Goal: Transaction & Acquisition: Purchase product/service

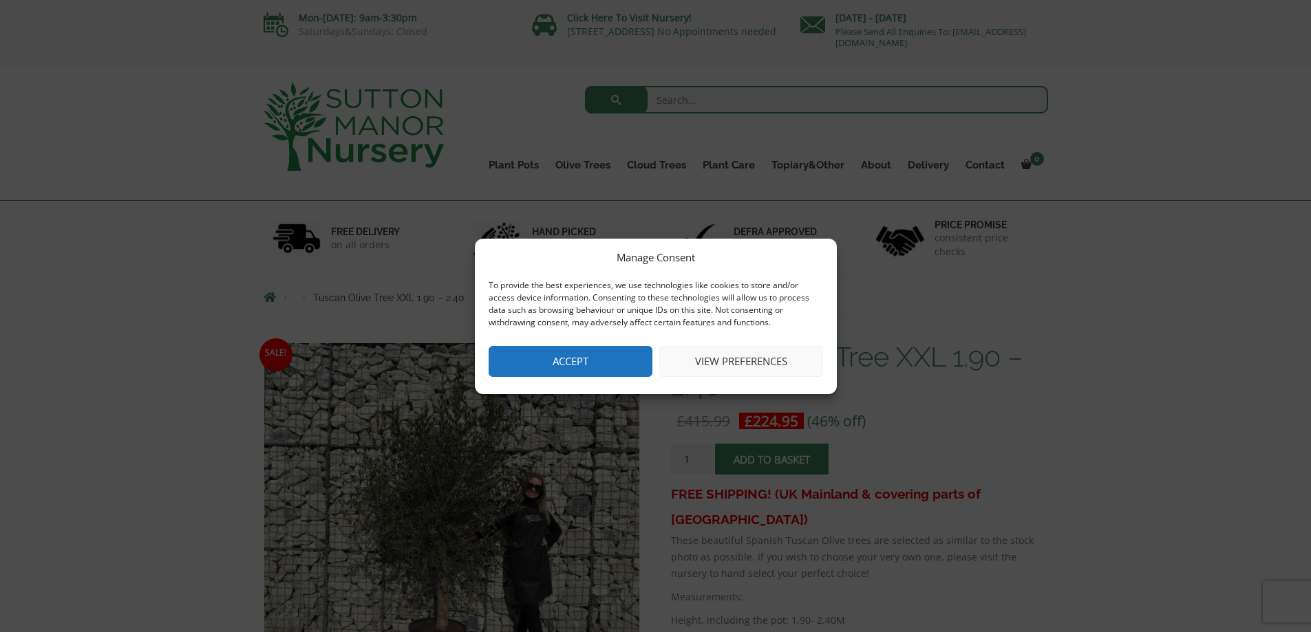
click at [542, 367] on button "Accept" at bounding box center [570, 361] width 164 height 31
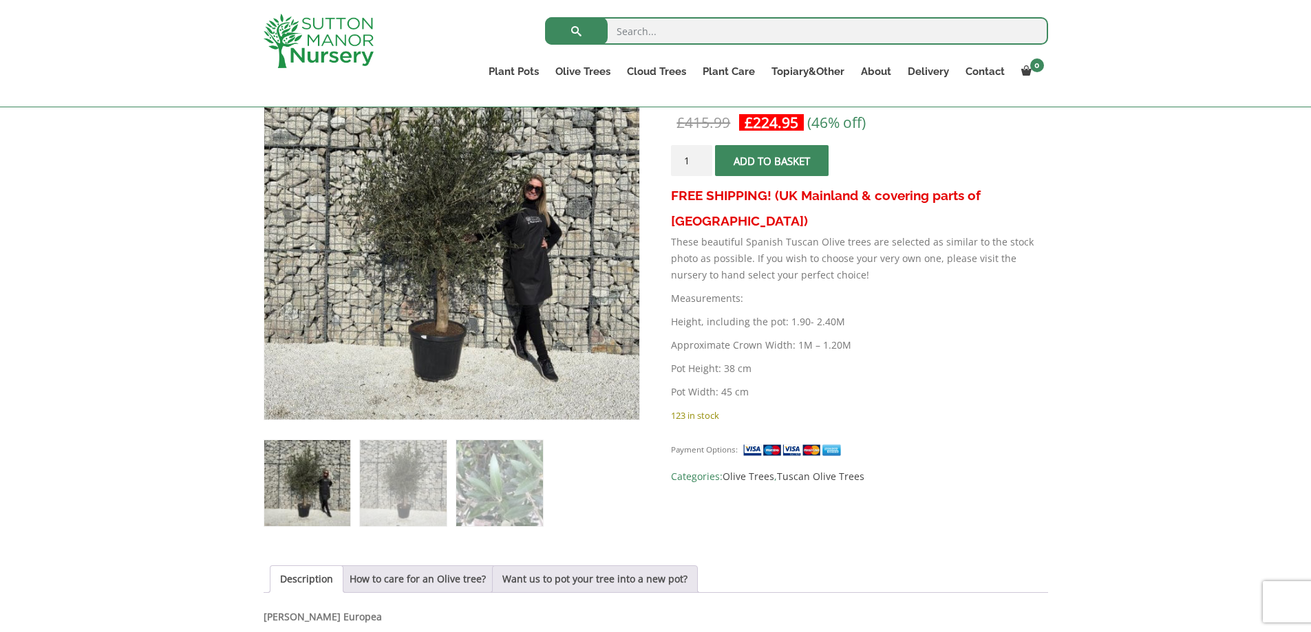
scroll to position [275, 0]
click at [772, 160] on span "submit" at bounding box center [772, 160] width 0 height 0
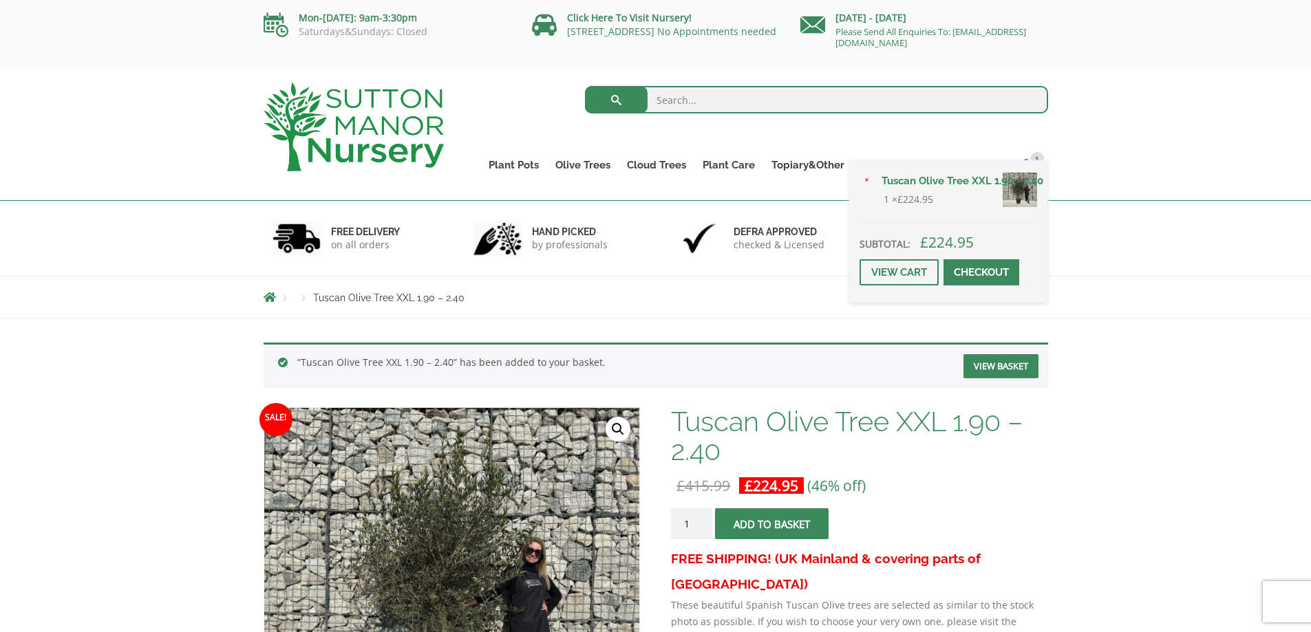
click at [981, 272] on span at bounding box center [981, 272] width 0 height 0
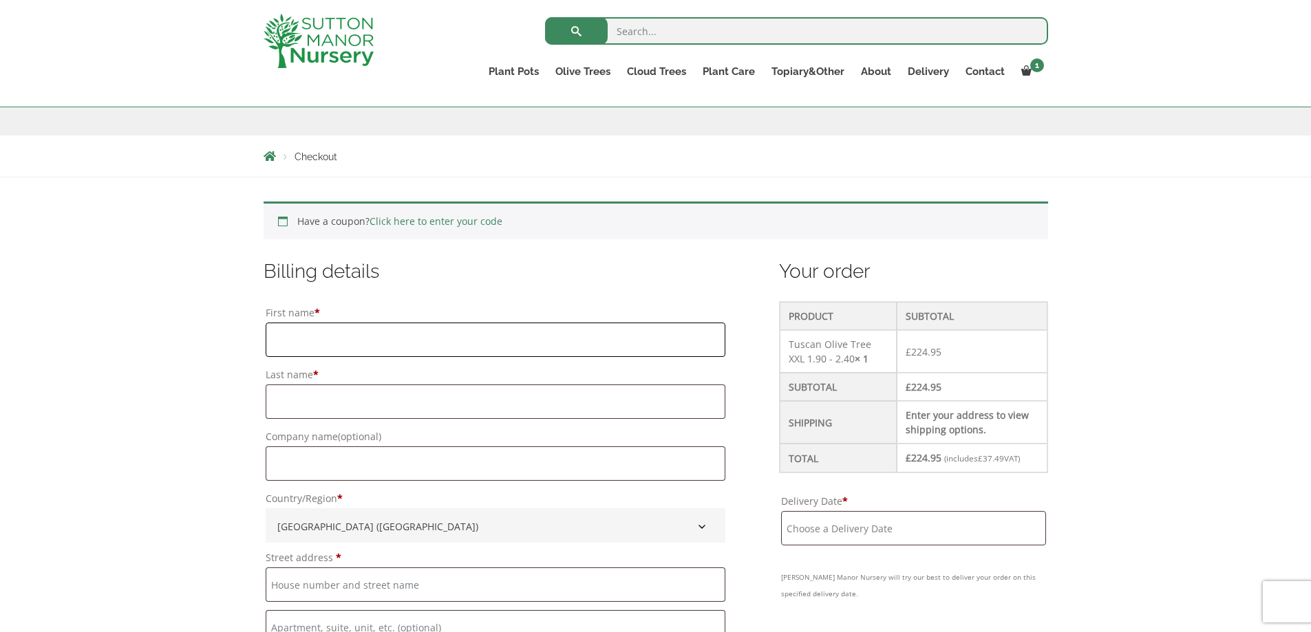
click at [316, 341] on input "First name *" at bounding box center [496, 340] width 460 height 34
type input "Andrew"
type input "Wilson"
type input "48 PARK AVENUE, Barlow, Barlow"
type input "[PERSON_NAME]"
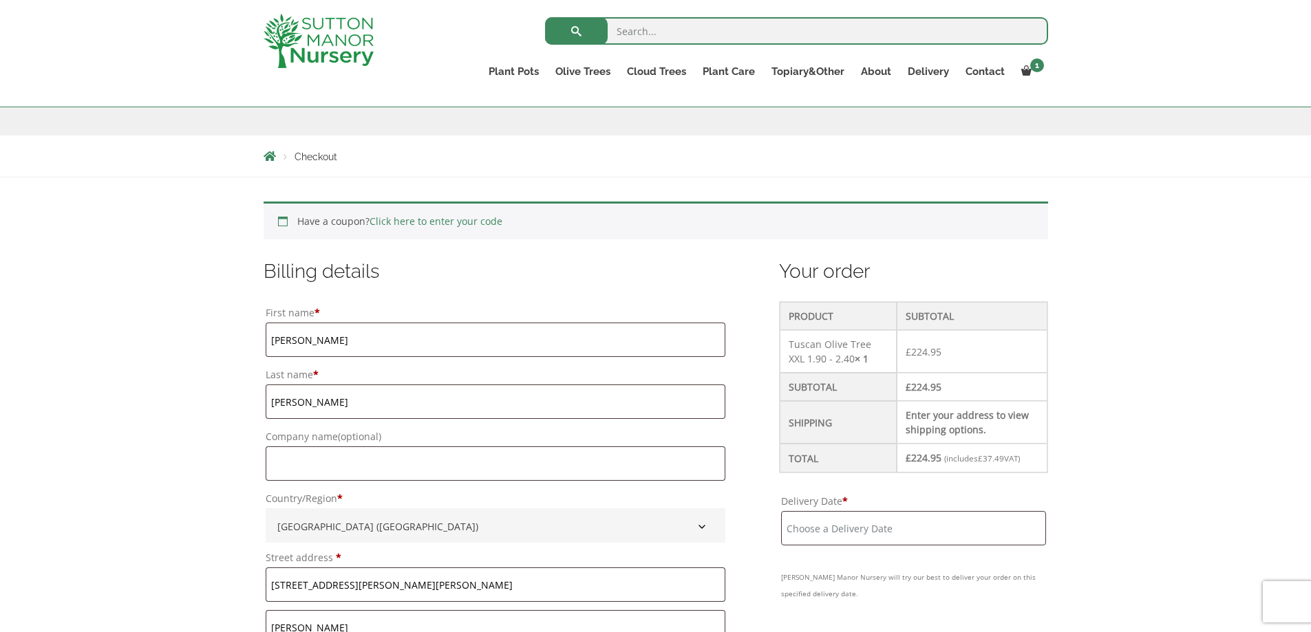
type input "Barlow Selby"
type input "North Yorkshire"
type input "YO8 8JH"
type input "07894133689"
type input "andrew@wilsonz.com"
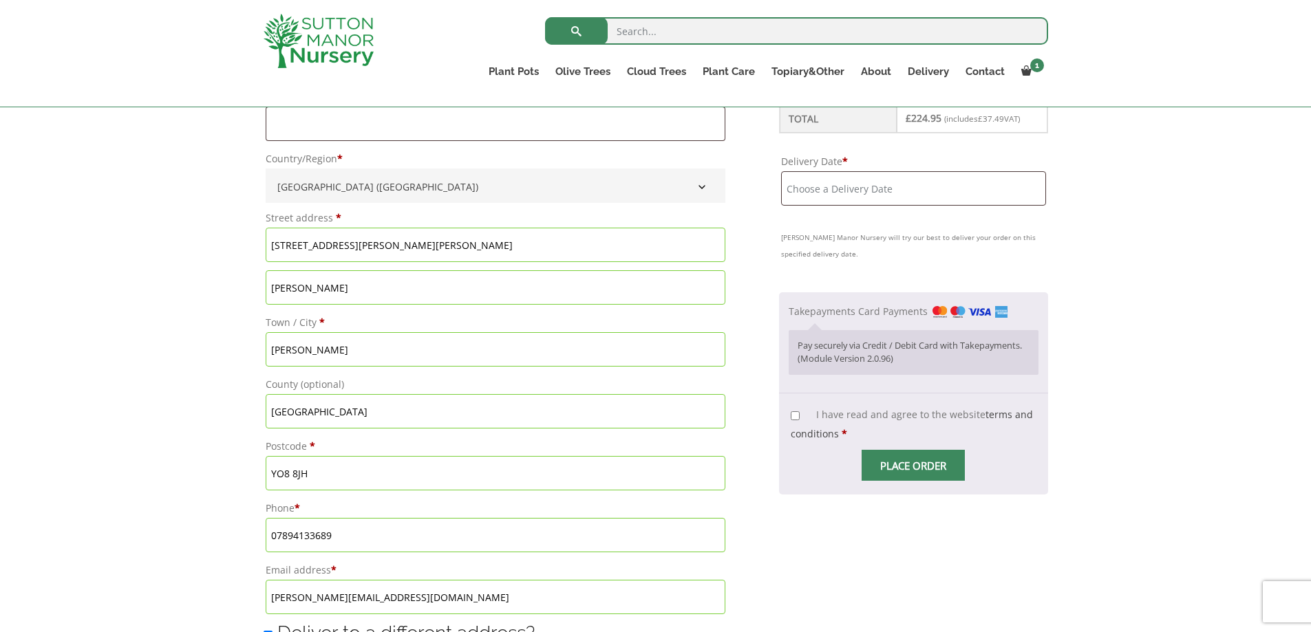
scroll to position [550, 0]
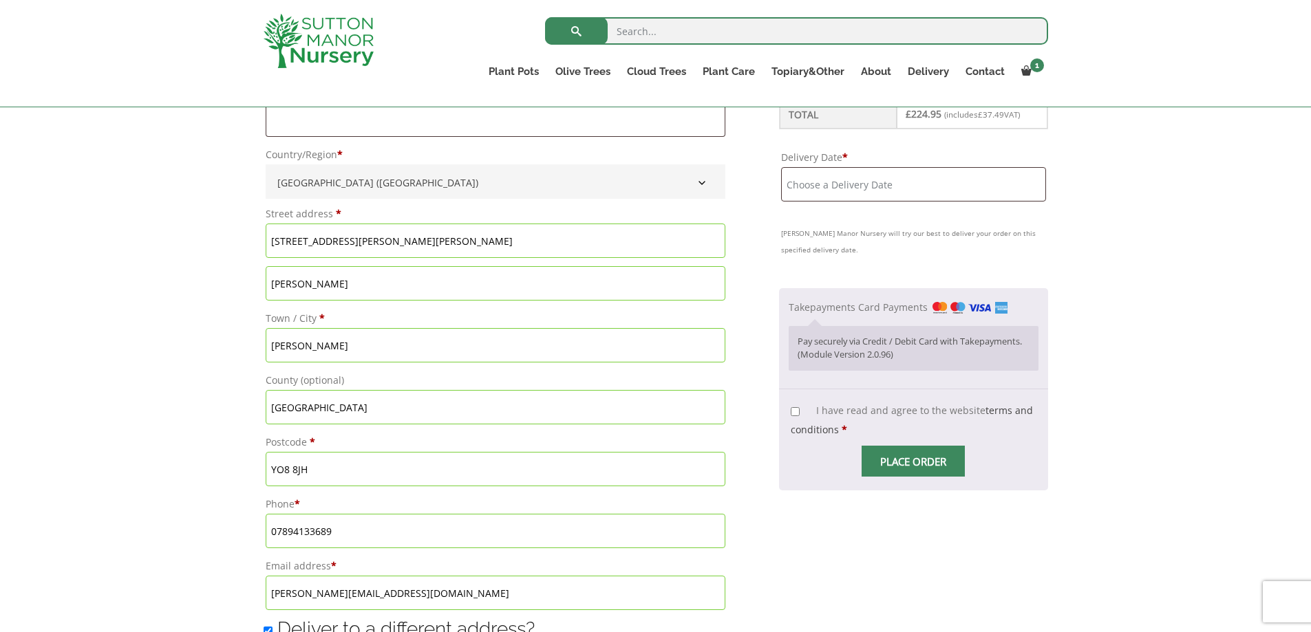
click at [347, 242] on input "48 PARK AVENUE, Barlow, Barlow" at bounding box center [496, 241] width 460 height 34
type input "48 PARK AVENUE"
click at [308, 350] on input "Barlow Selby" at bounding box center [496, 345] width 460 height 34
click at [308, 347] on input "Barlow Selby" at bounding box center [496, 345] width 460 height 34
click at [302, 349] on input "Barlow Selby" at bounding box center [496, 345] width 460 height 34
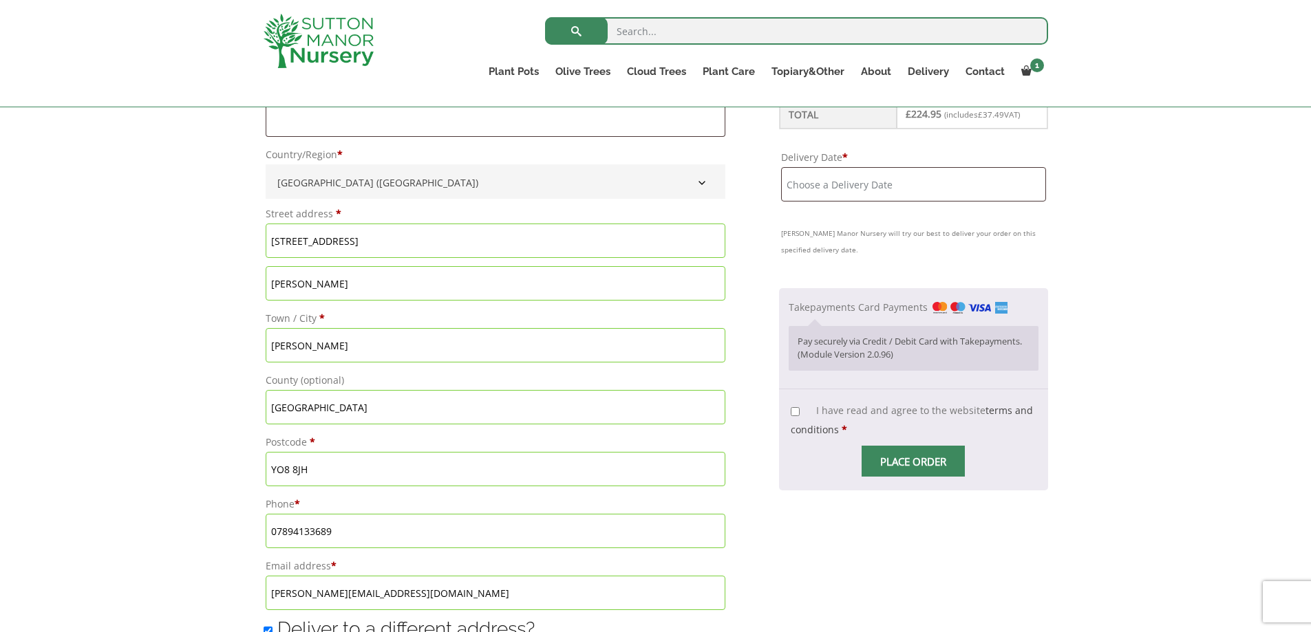
click at [302, 349] on input "Barlow Selby" at bounding box center [496, 345] width 460 height 34
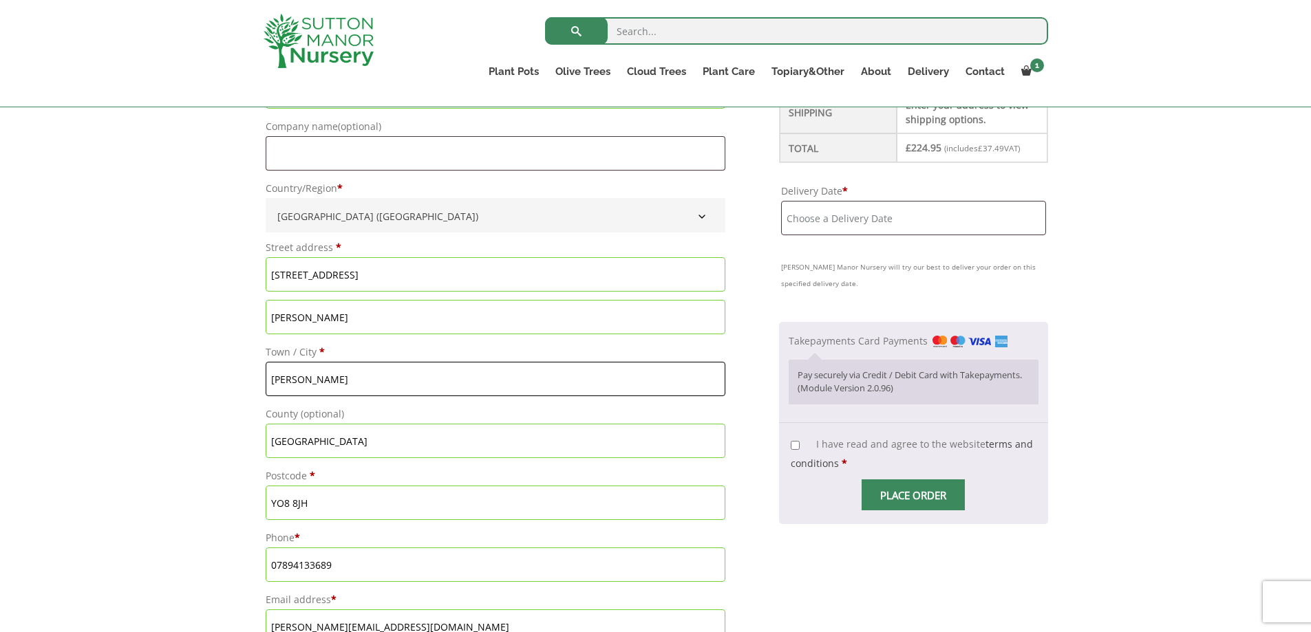
scroll to position [482, 0]
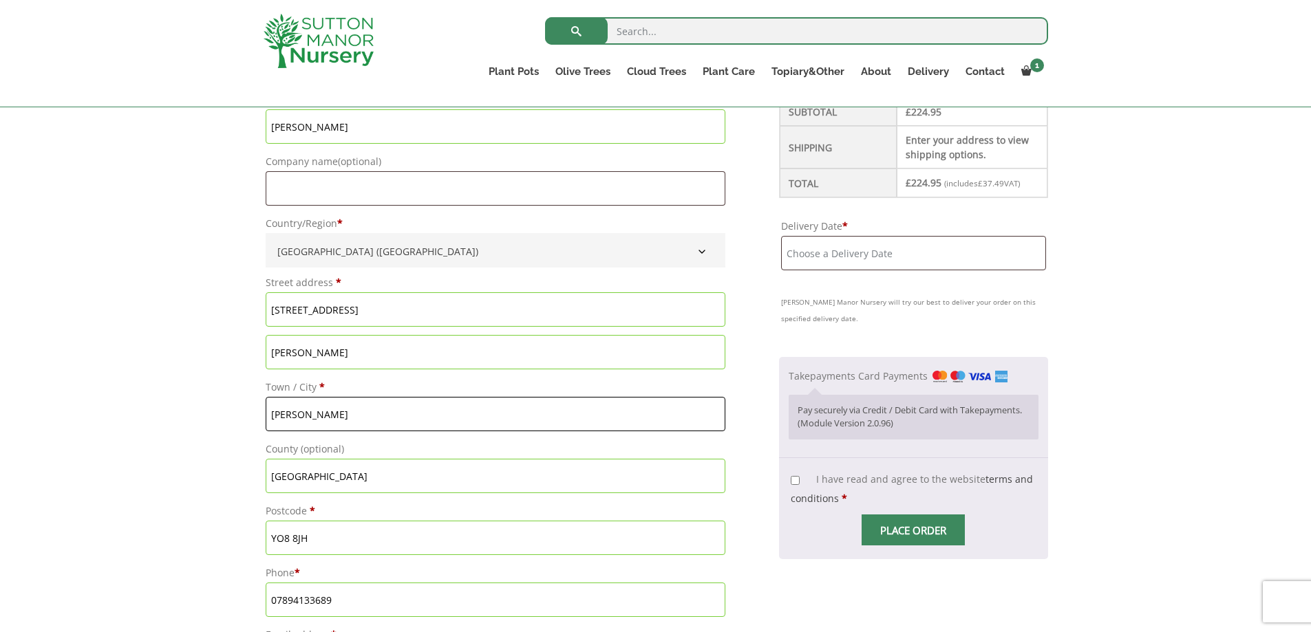
type input "Selby"
click at [288, 304] on input "48 PARK AVENUE" at bounding box center [496, 309] width 460 height 34
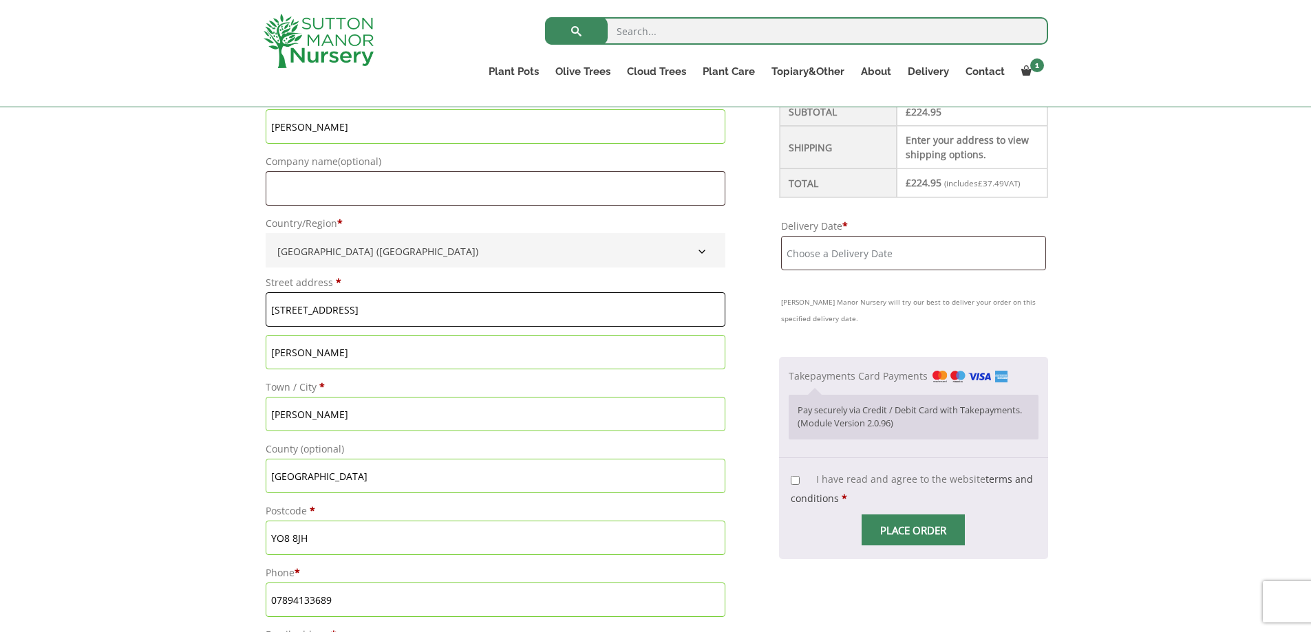
type input "48 Park Avenue"
click at [111, 309] on div "Have a coupon? Click here to enter your code Apply coupon Billing details First…" at bounding box center [655, 637] width 1311 height 1471
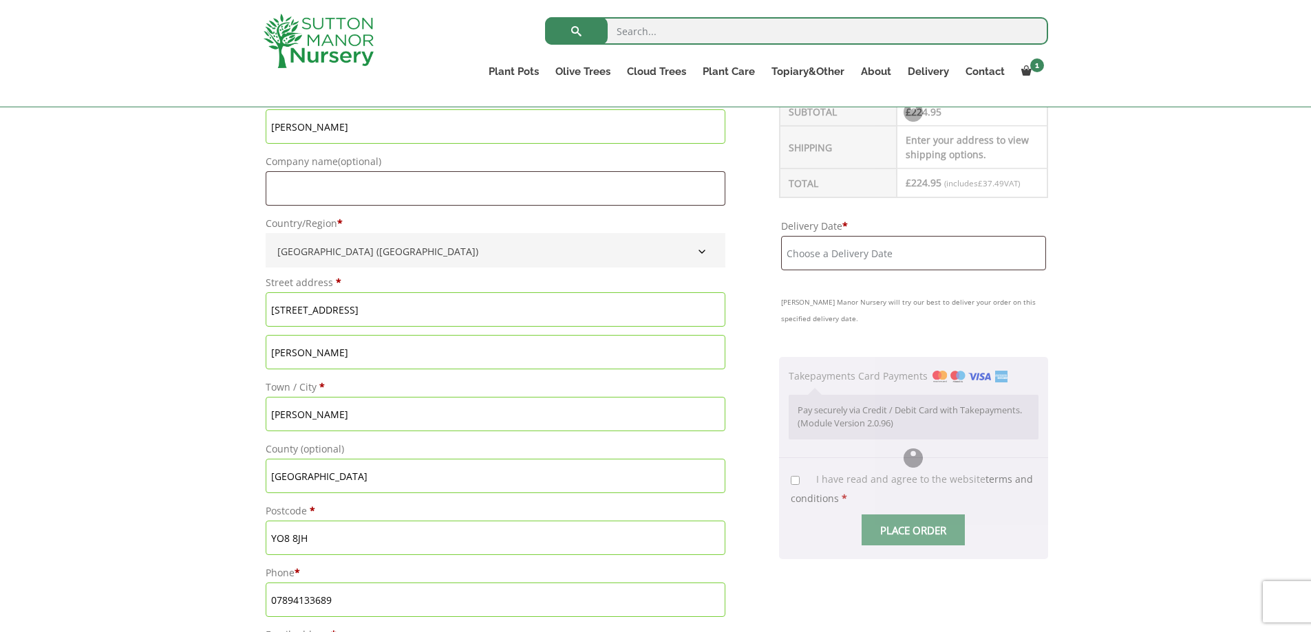
click at [111, 309] on div "Have a coupon? Click here to enter your code Apply coupon Billing details First…" at bounding box center [655, 637] width 1311 height 1471
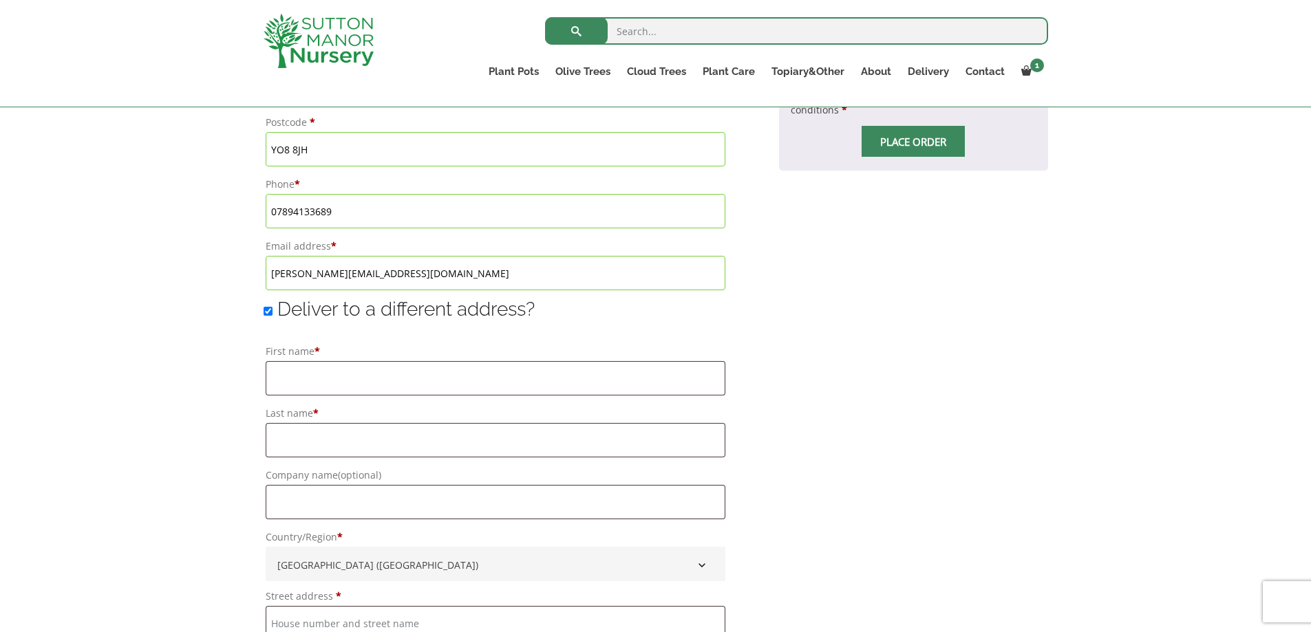
scroll to position [894, 0]
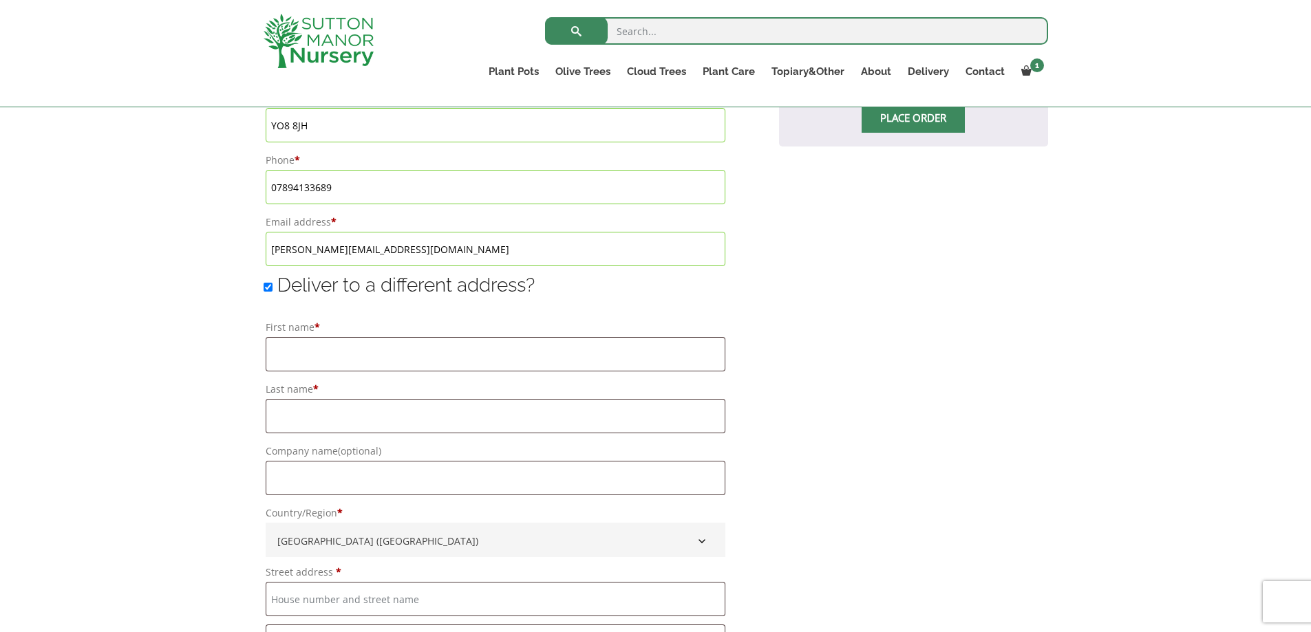
click at [263, 285] on input "Deliver to a different address?" at bounding box center [267, 287] width 9 height 9
checkbox input "false"
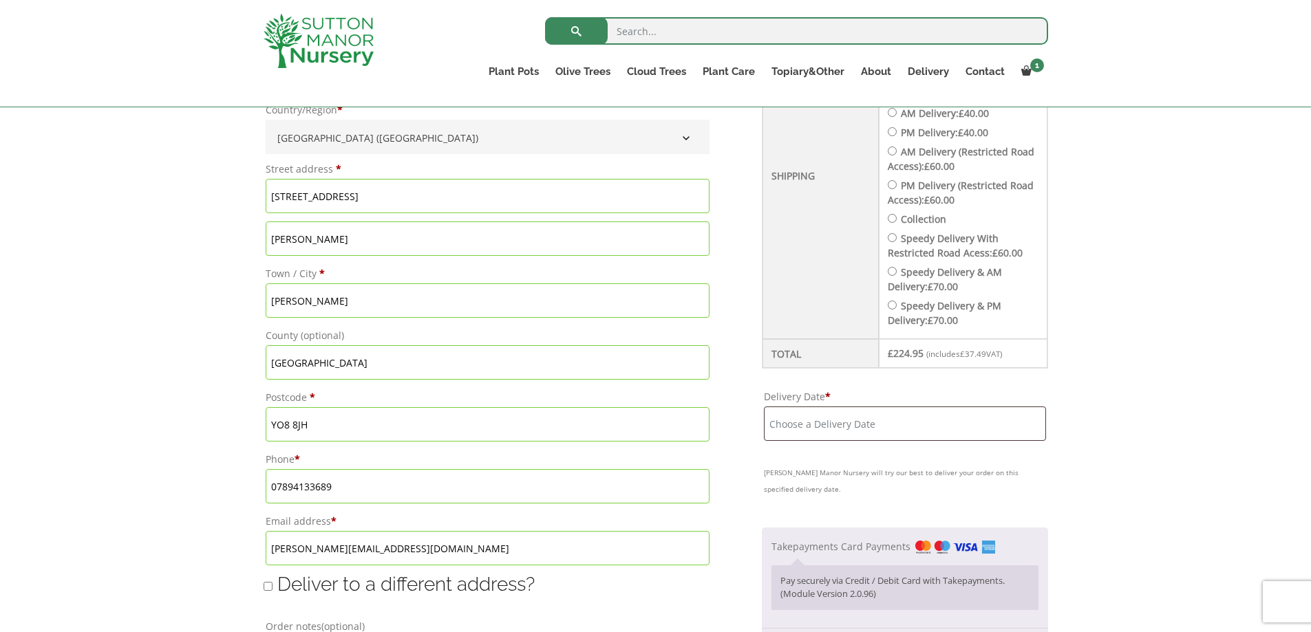
scroll to position [619, 0]
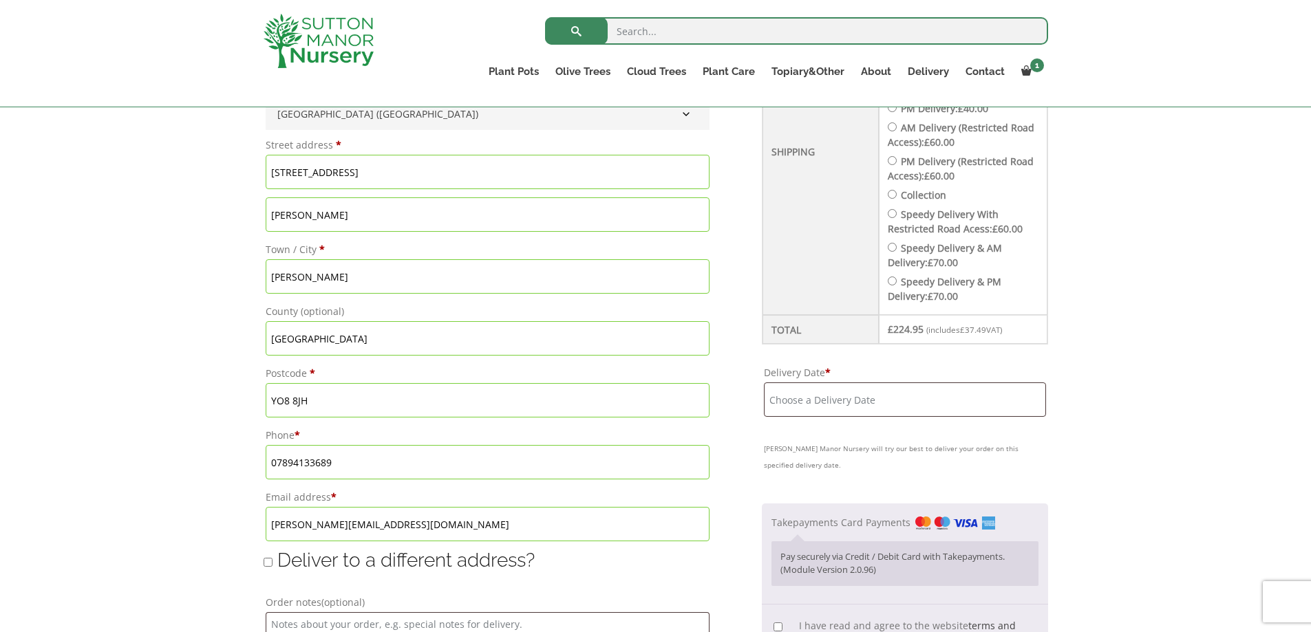
click at [866, 404] on input "Delivery Date *" at bounding box center [905, 399] width 282 height 34
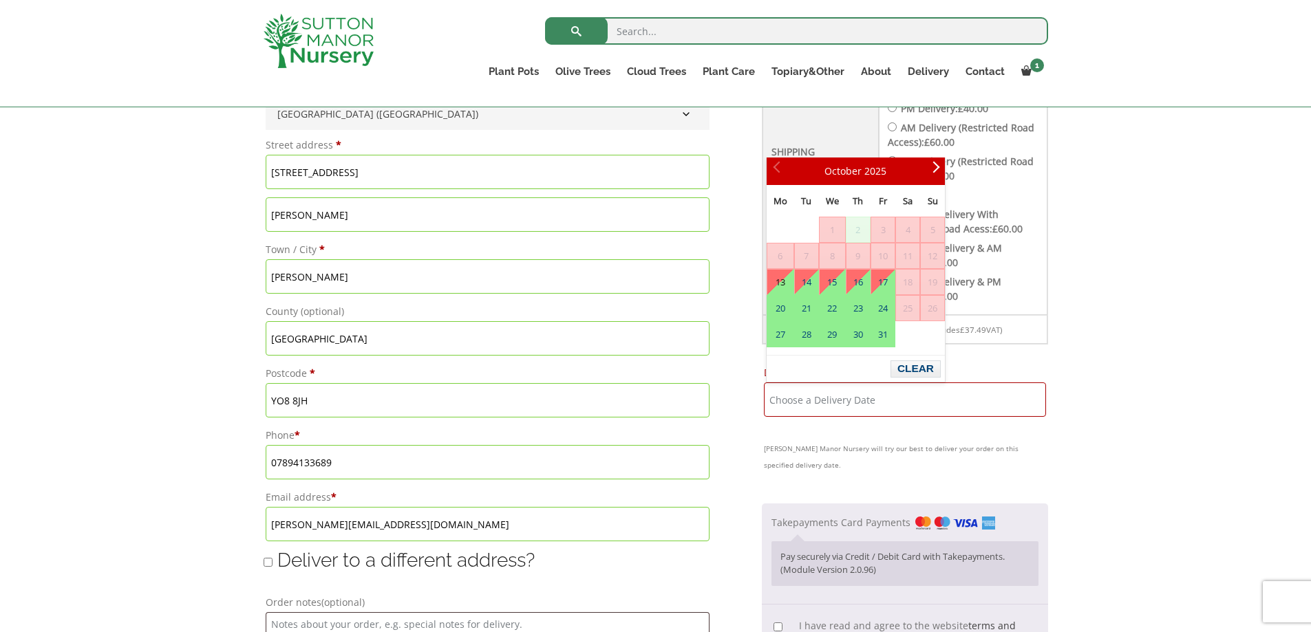
click at [779, 290] on link "13" at bounding box center [780, 282] width 26 height 25
type input "13 October, 2025"
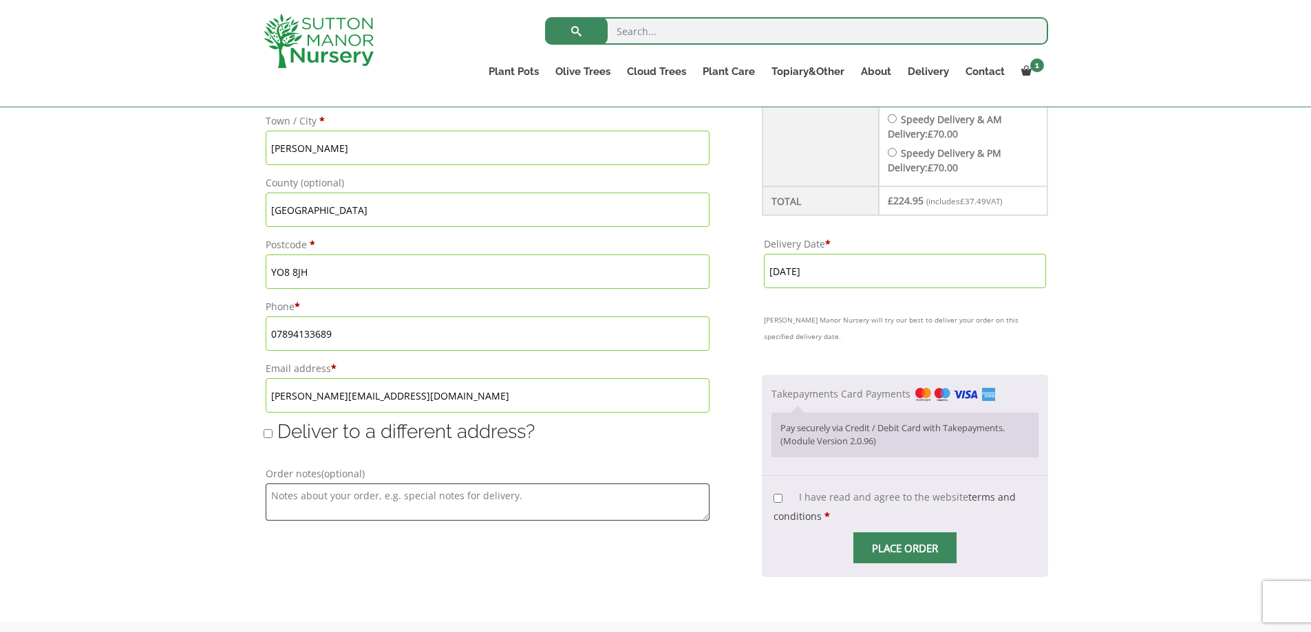
scroll to position [757, 0]
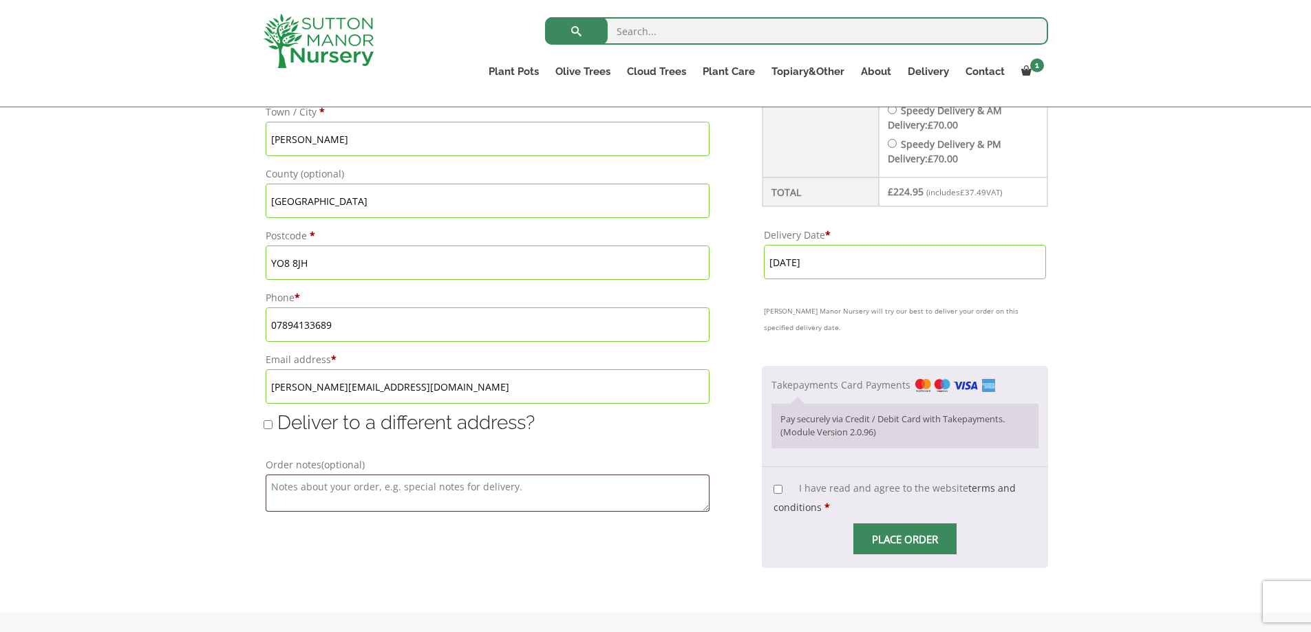
click at [780, 494] on input "I have read and agree to the website terms and conditions *" at bounding box center [777, 489] width 9 height 9
checkbox input "true"
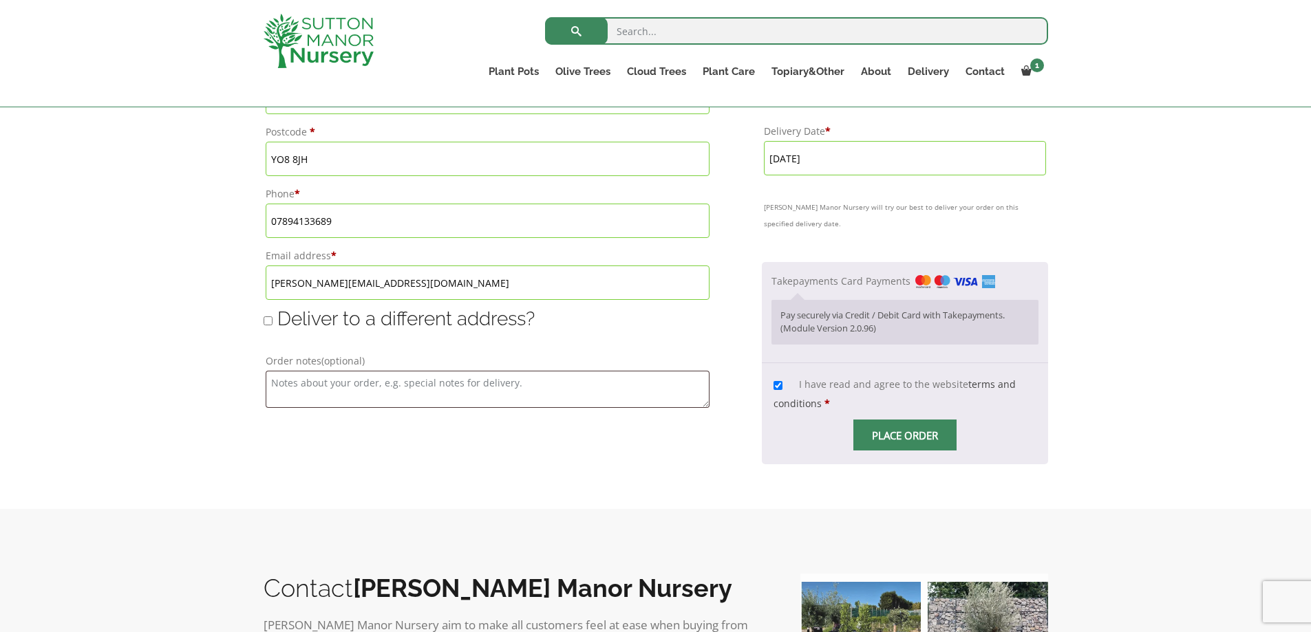
scroll to position [894, 0]
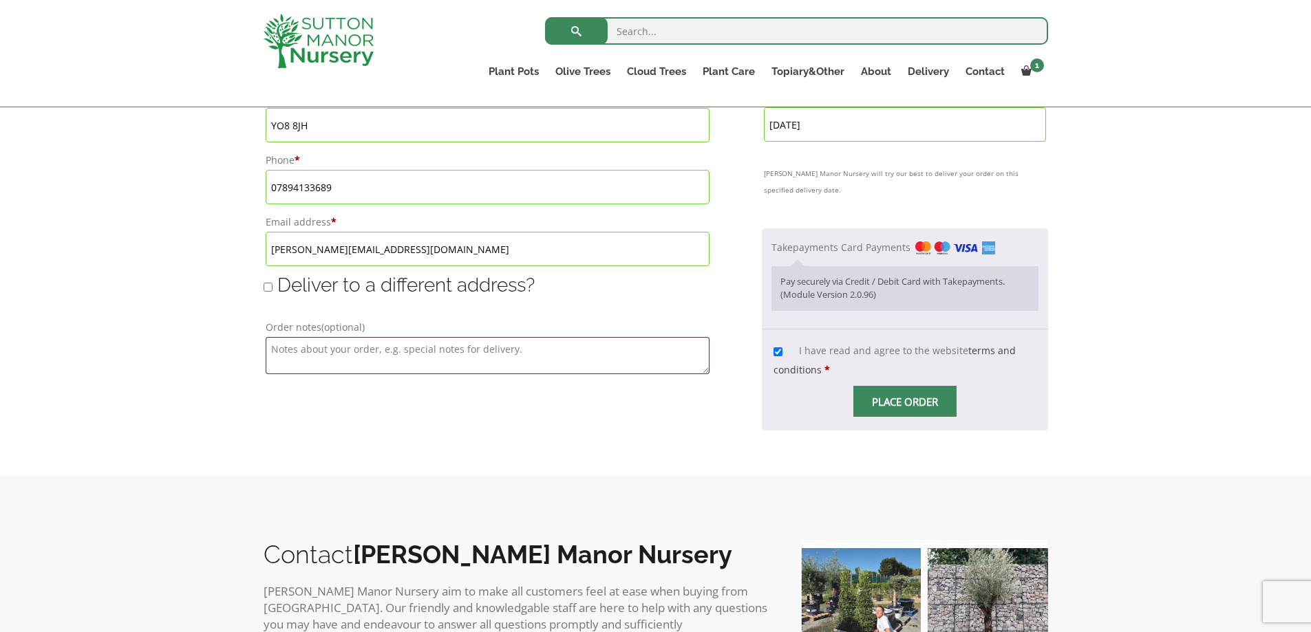
click at [909, 405] on input "Place order" at bounding box center [904, 401] width 103 height 31
